Goal: Communication & Community: Answer question/provide support

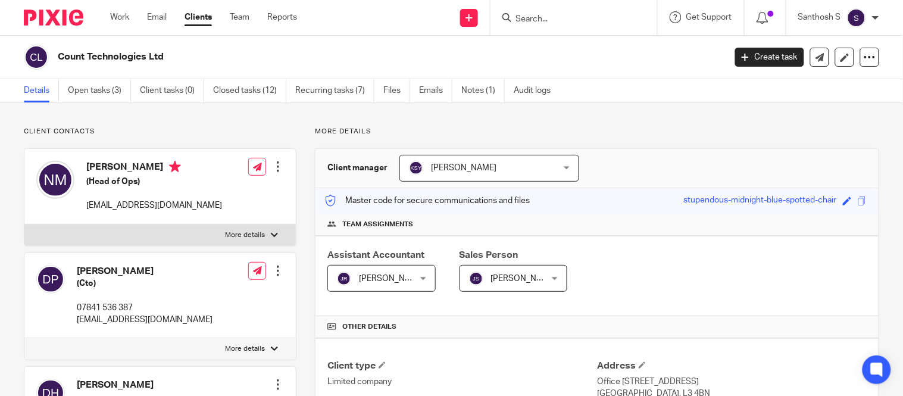
click at [519, 22] on input "Search" at bounding box center [567, 19] width 107 height 11
type input "c"
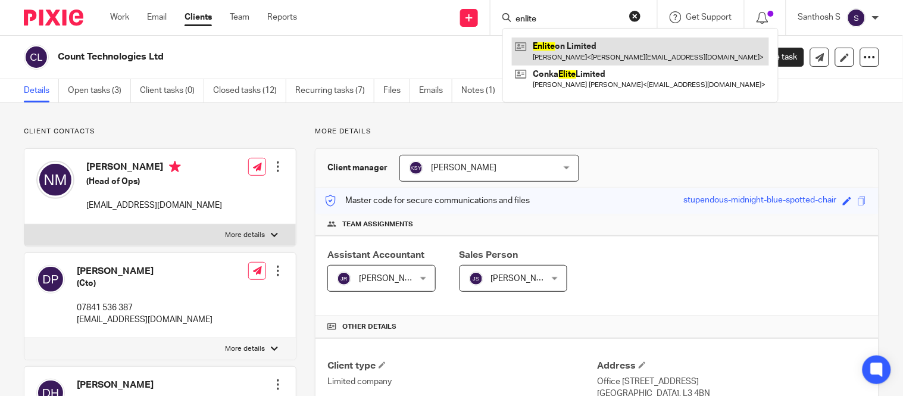
type input "enlite"
click at [573, 55] on link at bounding box center [640, 51] width 257 height 27
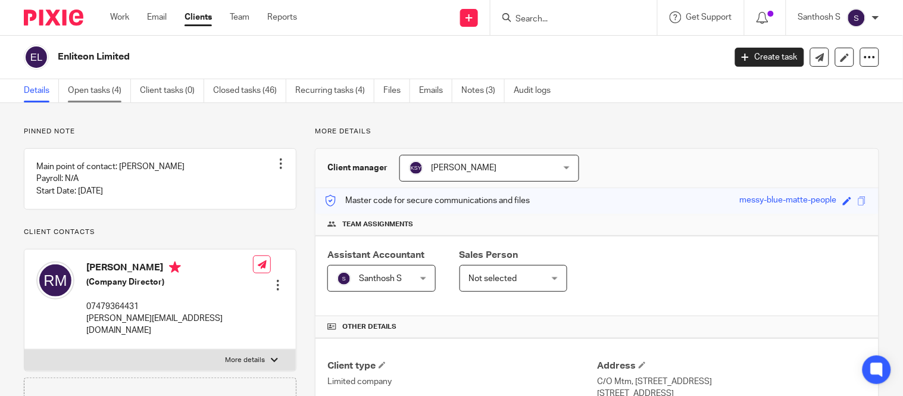
click at [99, 88] on link "Open tasks (4)" at bounding box center [99, 90] width 63 height 23
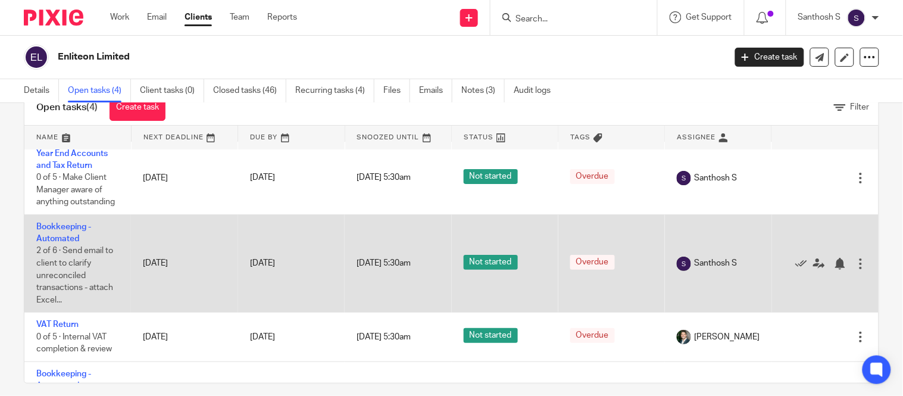
scroll to position [98, 0]
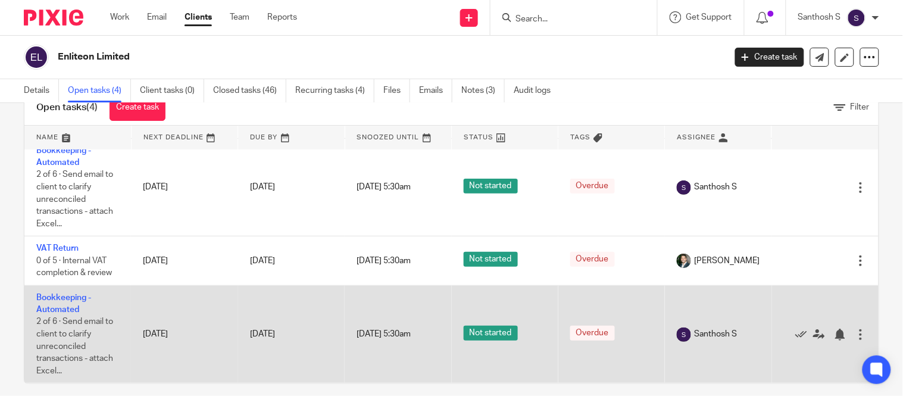
click at [61, 291] on td "Bookkeeping - Automated 2 of 6 · Send email to client to clarify unreconciled t…" at bounding box center [77, 334] width 107 height 98
click at [64, 296] on link "Bookkeeping - Automated" at bounding box center [63, 304] width 55 height 20
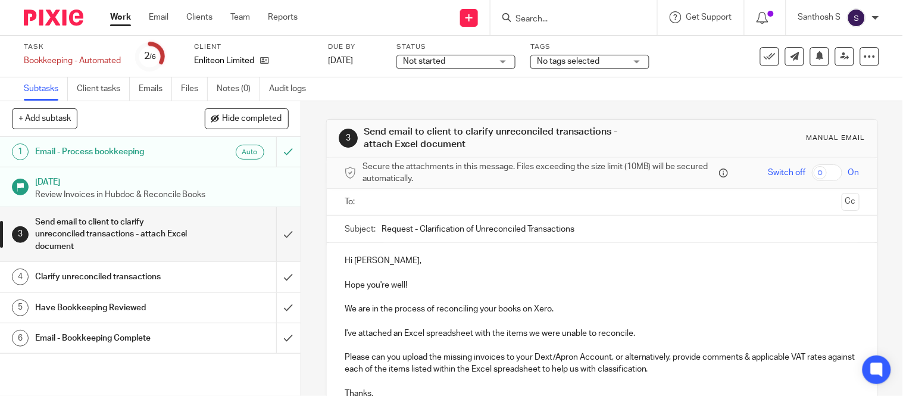
click at [578, 229] on input "Request - Clarification of Unreconciled Transactions" at bounding box center [621, 229] width 478 height 27
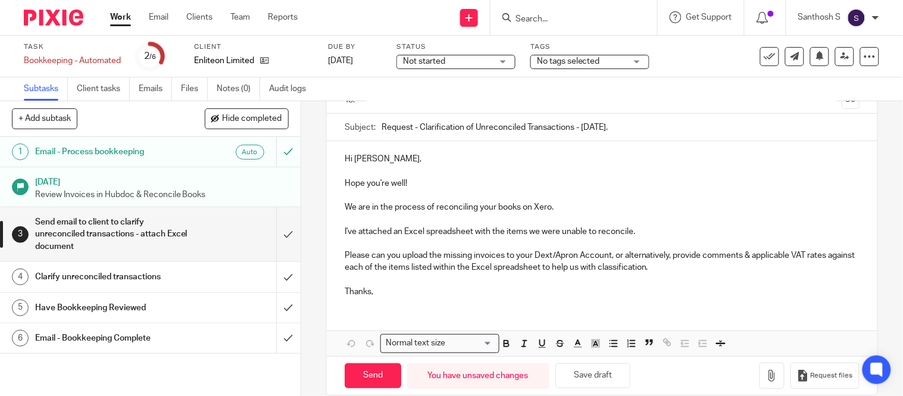
scroll to position [102, 0]
type input "Request - Clarification of Unreconciled Transactions - July 2025."
click at [575, 251] on p "I've attached an Excel spreadsheet with the items we were unable to reconcile. …" at bounding box center [602, 261] width 515 height 73
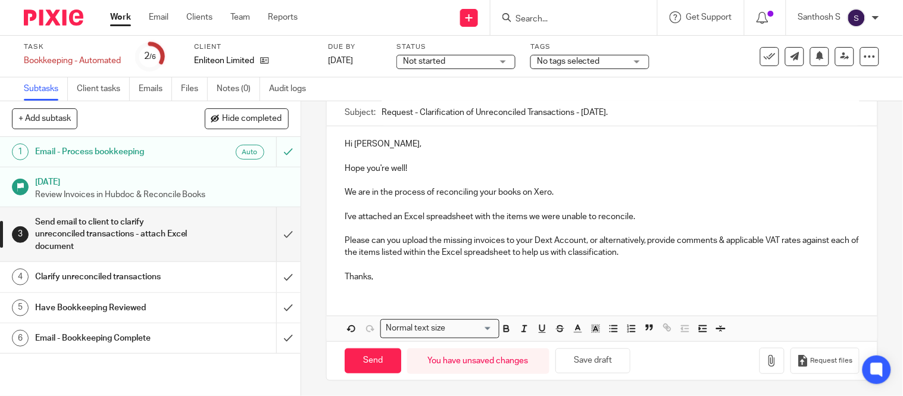
scroll to position [120, 0]
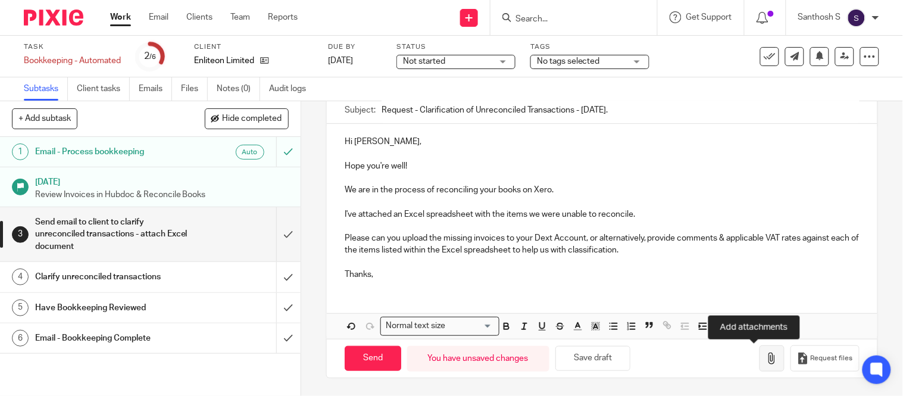
click at [760, 358] on button "button" at bounding box center [772, 358] width 25 height 27
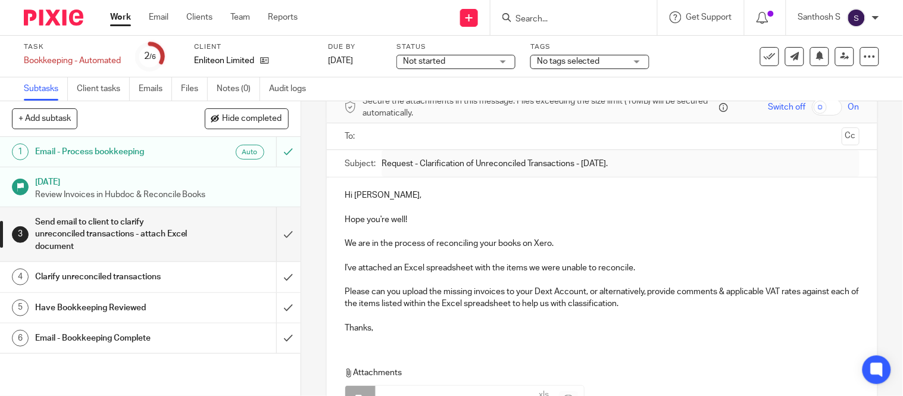
scroll to position [26, 0]
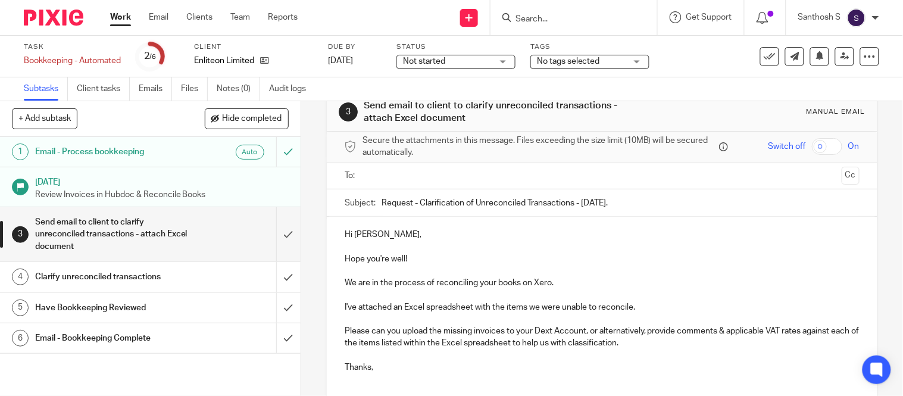
click at [442, 177] on input "text" at bounding box center [602, 176] width 470 height 14
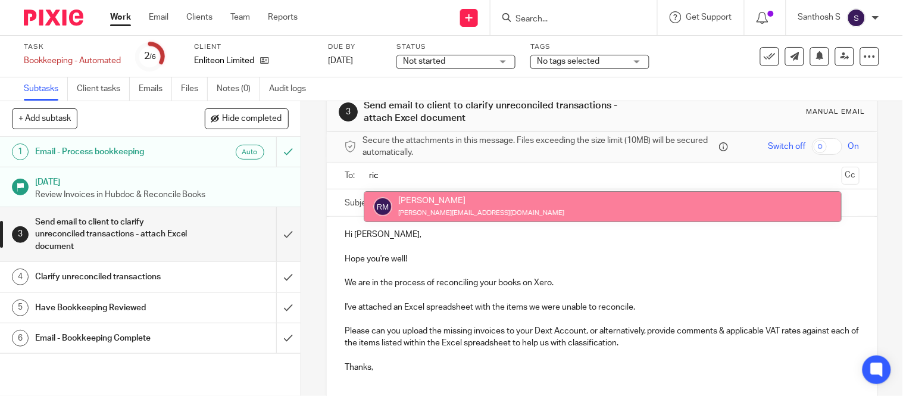
type input "ric"
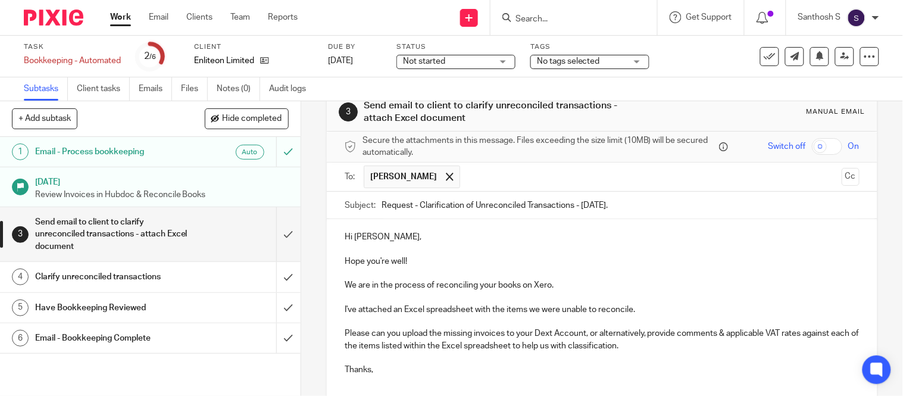
click at [481, 176] on input "text" at bounding box center [651, 177] width 370 height 23
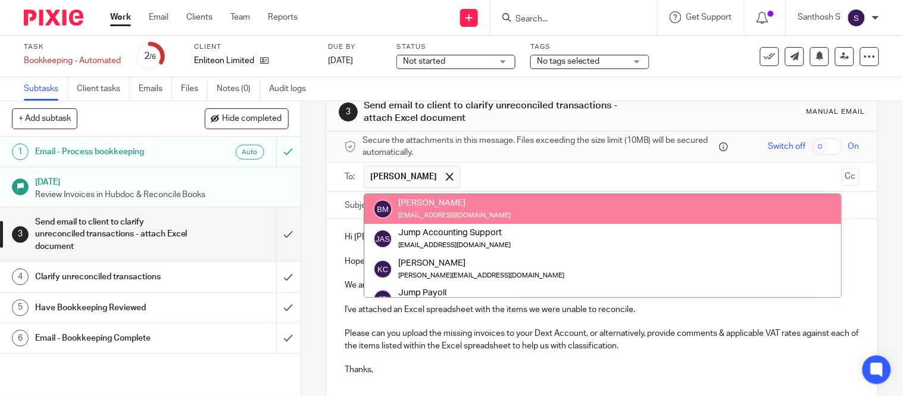
type input "k"
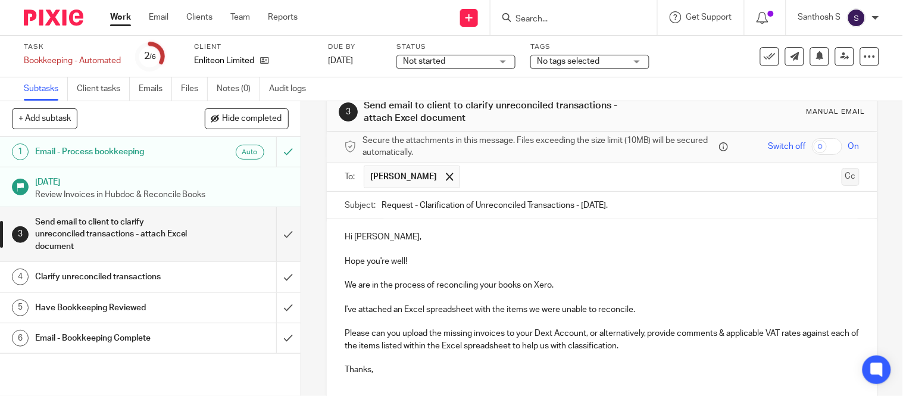
click at [842, 185] on button "Cc" at bounding box center [851, 177] width 18 height 18
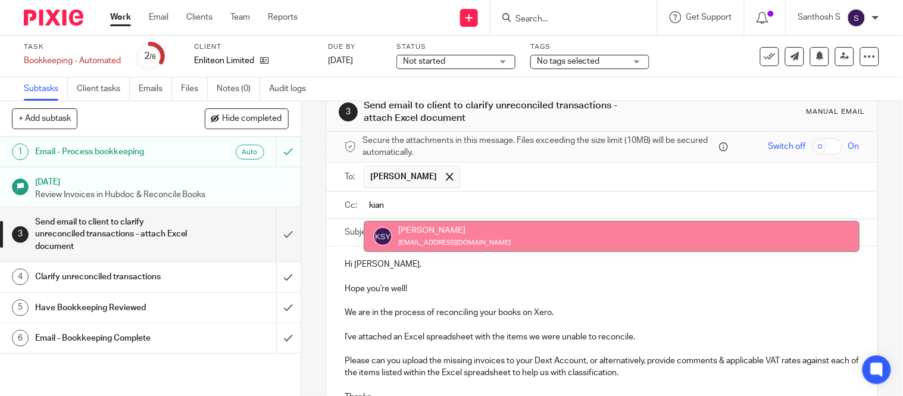
type input "kian"
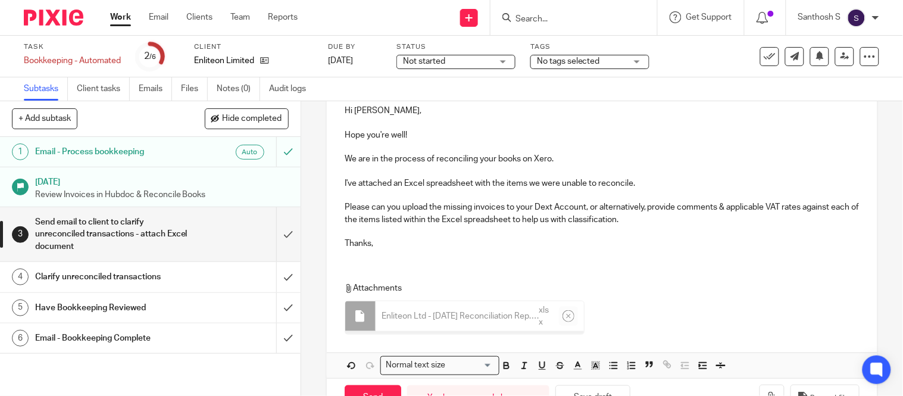
scroll to position [223, 0]
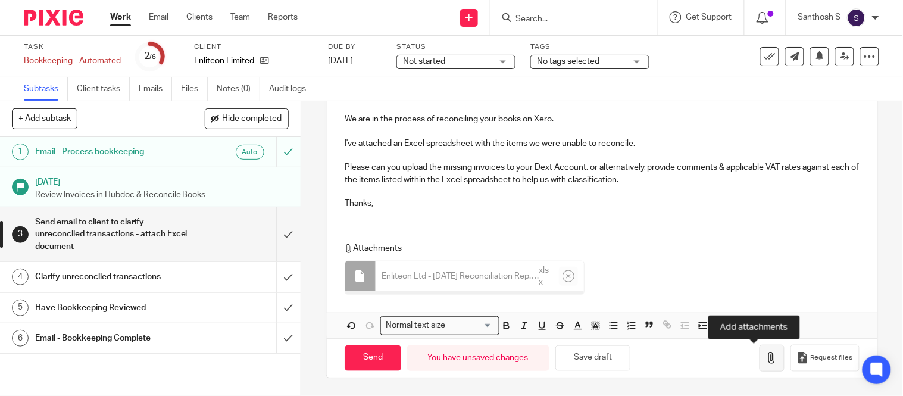
click at [766, 354] on icon "button" at bounding box center [772, 358] width 12 height 12
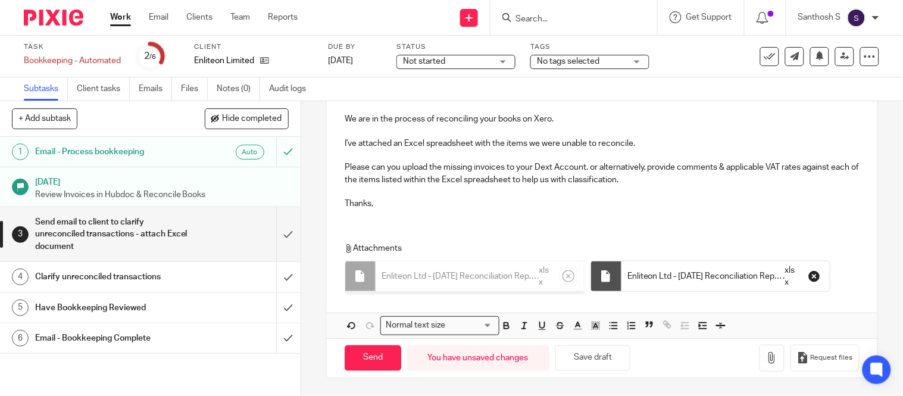
click at [562, 301] on div "Attachments Enliteon Ltd - July 2025 Reconciliation Report . xlsx Enliteon Ltd …" at bounding box center [597, 271] width 505 height 58
click at [805, 286] on button "button" at bounding box center [814, 276] width 19 height 19
click at [535, 280] on div "Enliteon Ltd - July 2025 Reconciliation Report . xlsx" at bounding box center [480, 276] width 208 height 30
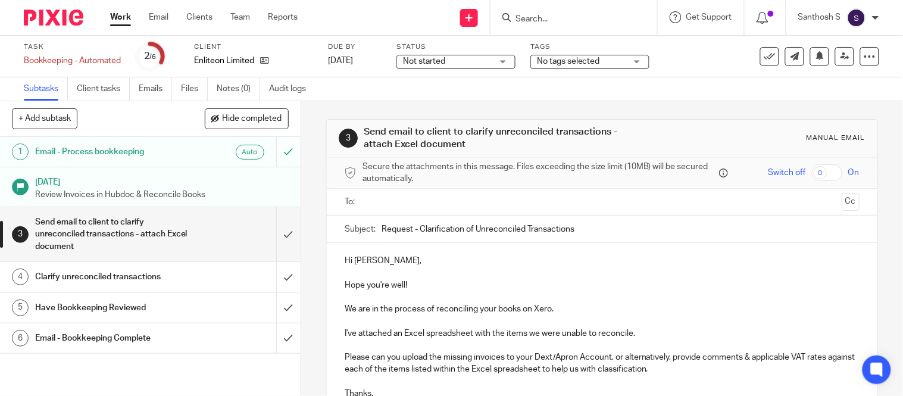
click at [606, 233] on input "Request - Clarification of Unreconciled Transactions" at bounding box center [621, 229] width 478 height 27
type input "Request - Clarification of Unreconciled Transactions - [DATE]."
click at [485, 198] on input "text" at bounding box center [602, 202] width 470 height 14
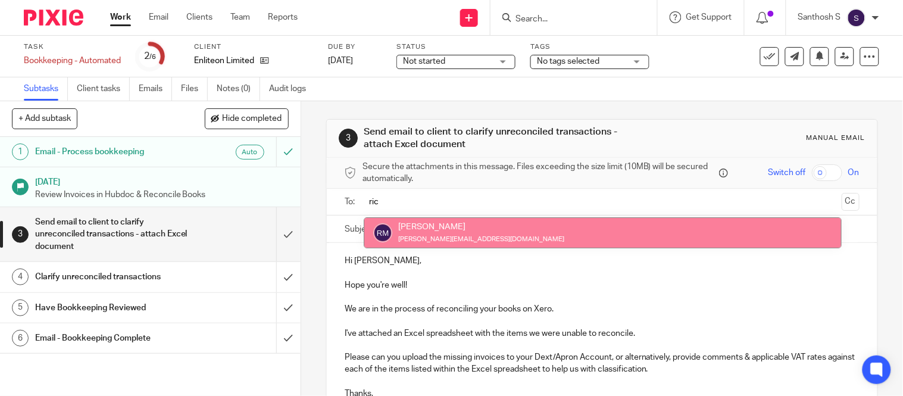
type input "ric"
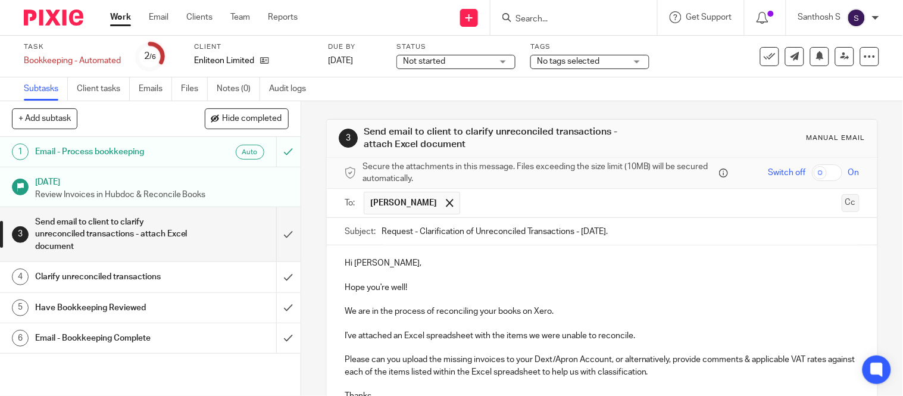
click at [842, 206] on button "Cc" at bounding box center [851, 203] width 18 height 18
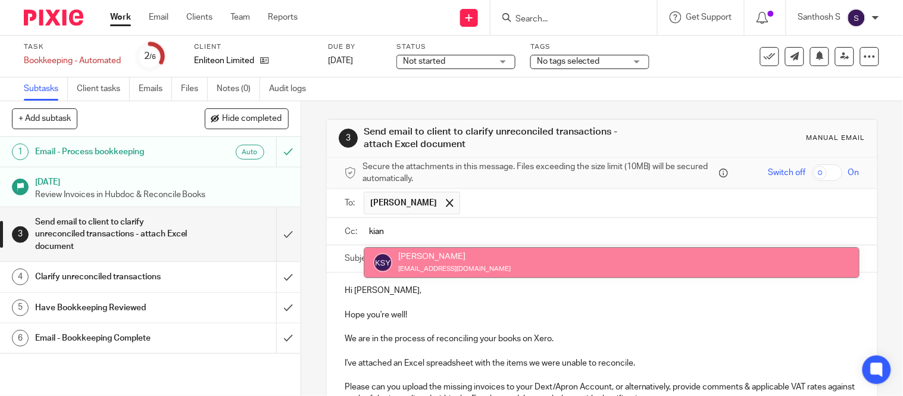
type input "kian"
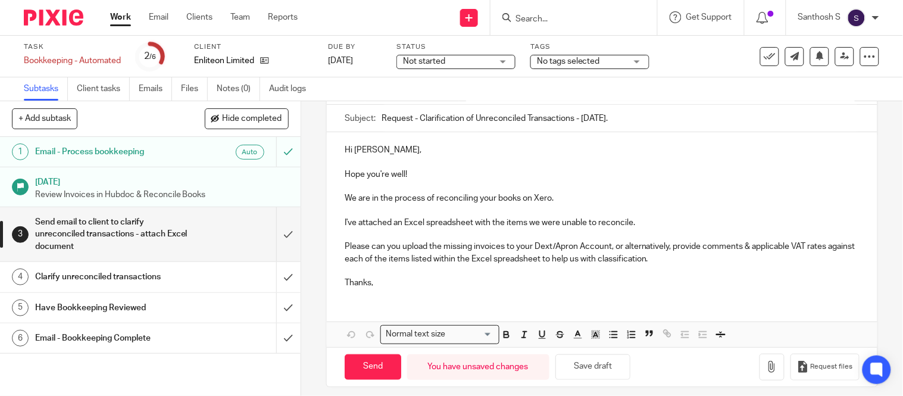
scroll to position [152, 0]
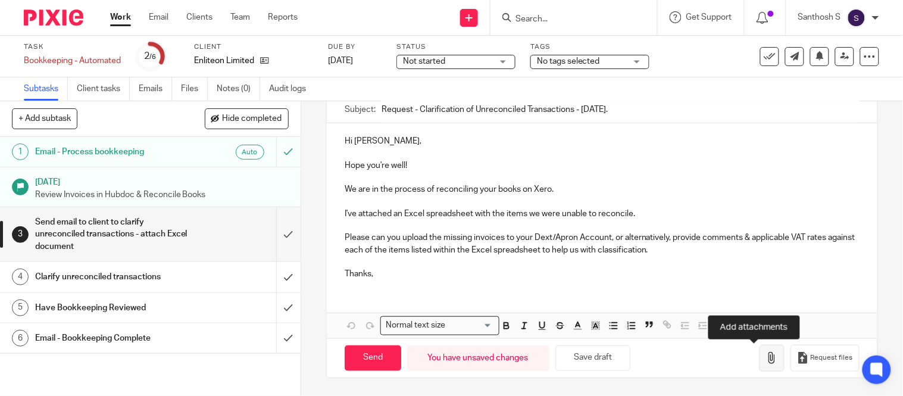
click at [760, 366] on button "button" at bounding box center [772, 358] width 25 height 27
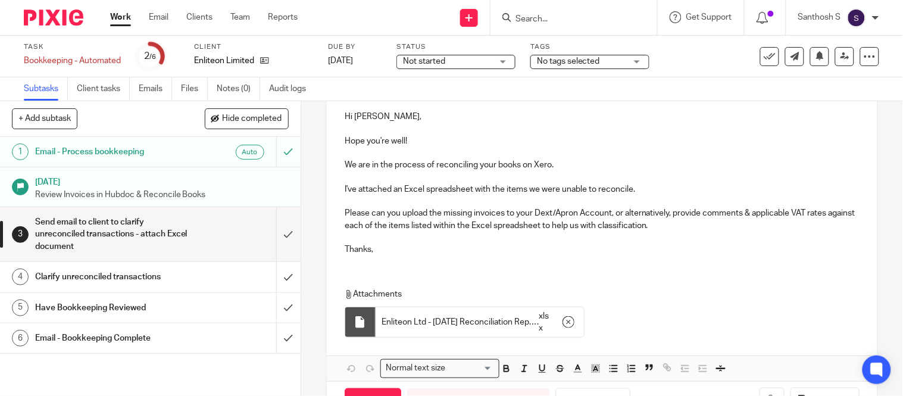
scroll to position [177, 0]
click at [573, 210] on p "I've attached an Excel spreadsheet with the items we were unable to reconcile. …" at bounding box center [602, 219] width 515 height 73
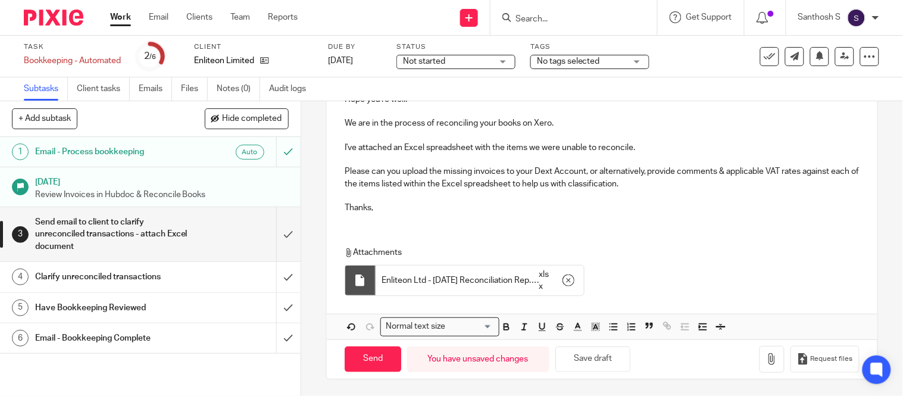
scroll to position [220, 0]
click at [379, 352] on input "Send" at bounding box center [373, 358] width 57 height 26
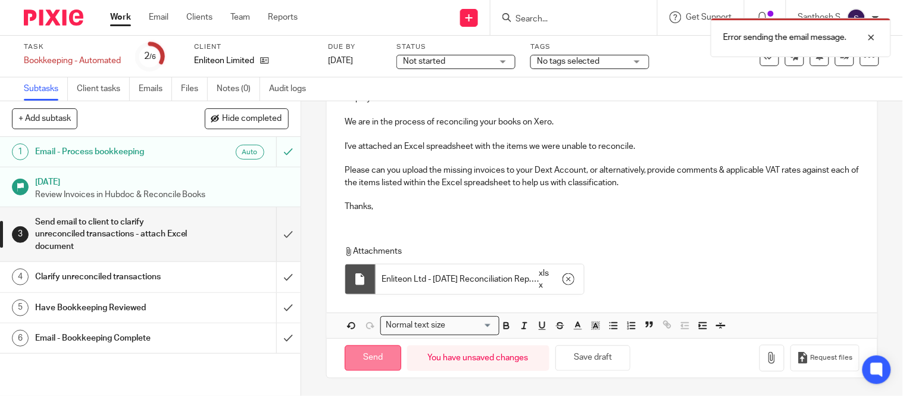
click at [374, 357] on input "Send" at bounding box center [373, 358] width 57 height 26
type input "Sent"
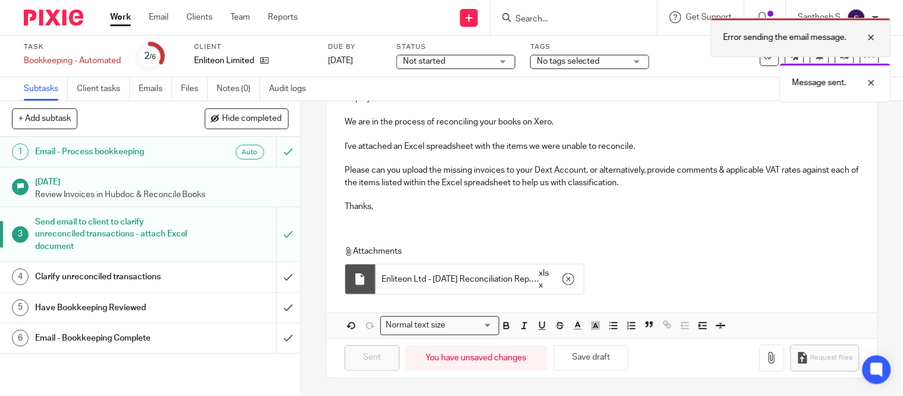
click at [876, 34] on div at bounding box center [863, 37] width 32 height 14
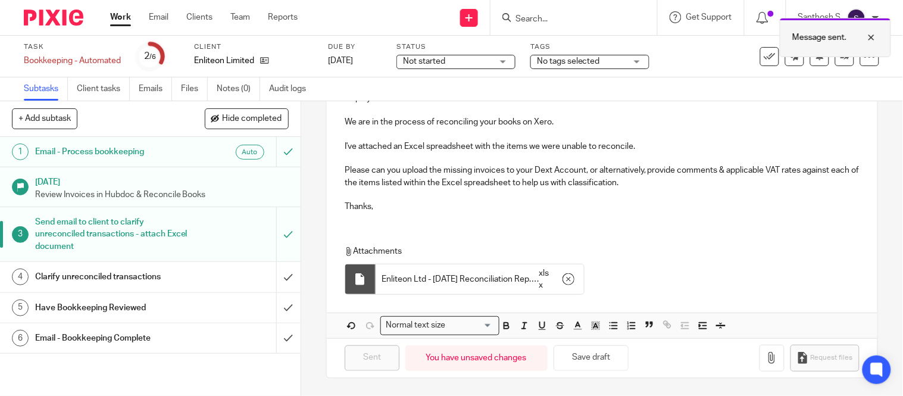
click at [875, 40] on div at bounding box center [863, 37] width 32 height 14
